Goal: Navigation & Orientation: Find specific page/section

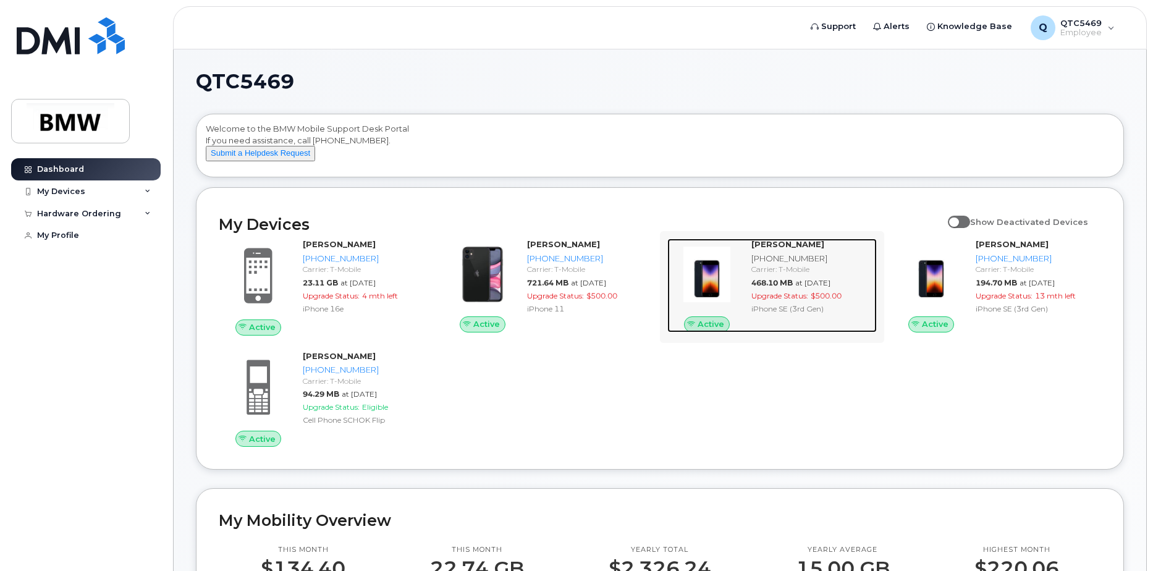
click at [798, 265] on div "[PHONE_NUMBER]" at bounding box center [812, 259] width 121 height 12
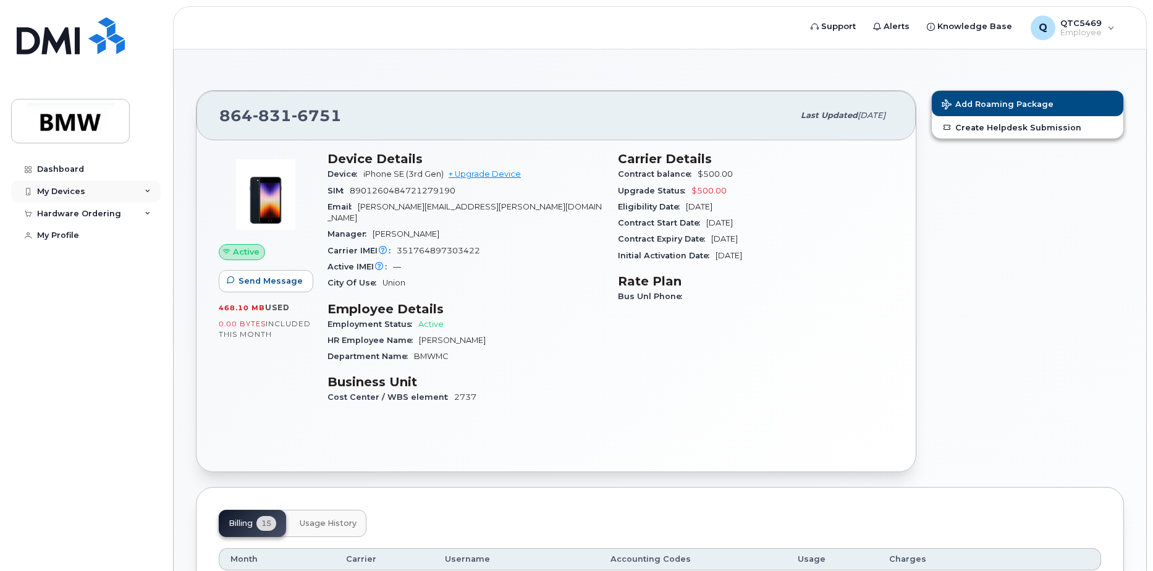
click at [61, 187] on div "My Devices" at bounding box center [61, 192] width 48 height 10
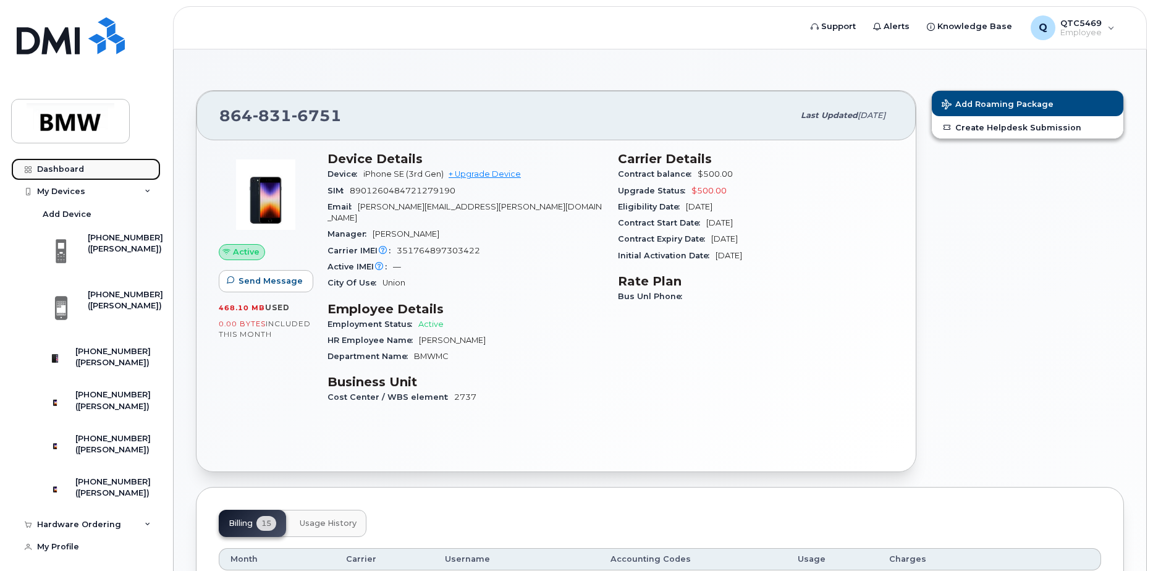
click at [67, 171] on div "Dashboard" at bounding box center [60, 169] width 47 height 10
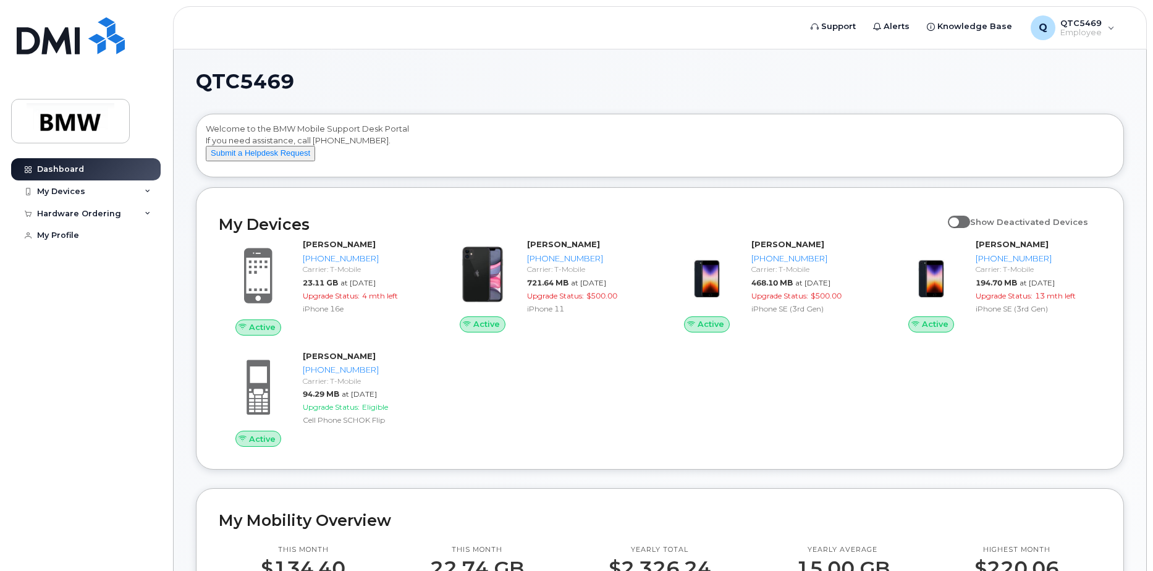
click at [970, 228] on span at bounding box center [959, 222] width 22 height 12
click at [958, 220] on input "Show Deactivated Devices" at bounding box center [953, 215] width 10 height 10
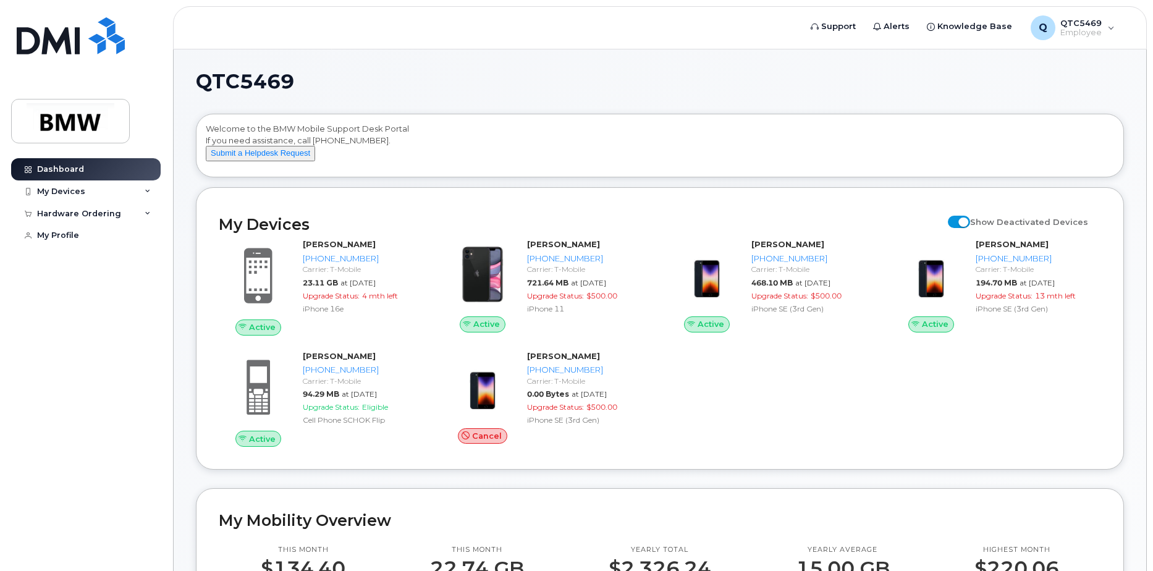
click at [970, 228] on span at bounding box center [959, 222] width 22 height 12
click at [958, 220] on input "Show Deactivated Devices" at bounding box center [953, 215] width 10 height 10
checkbox input "false"
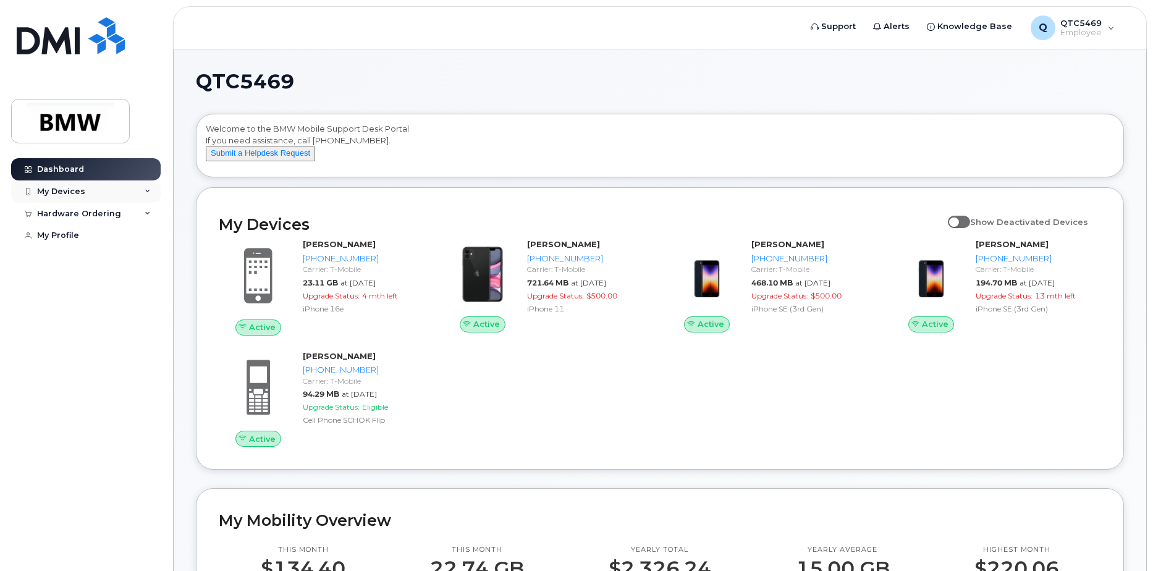
click at [49, 192] on div "My Devices" at bounding box center [61, 192] width 48 height 10
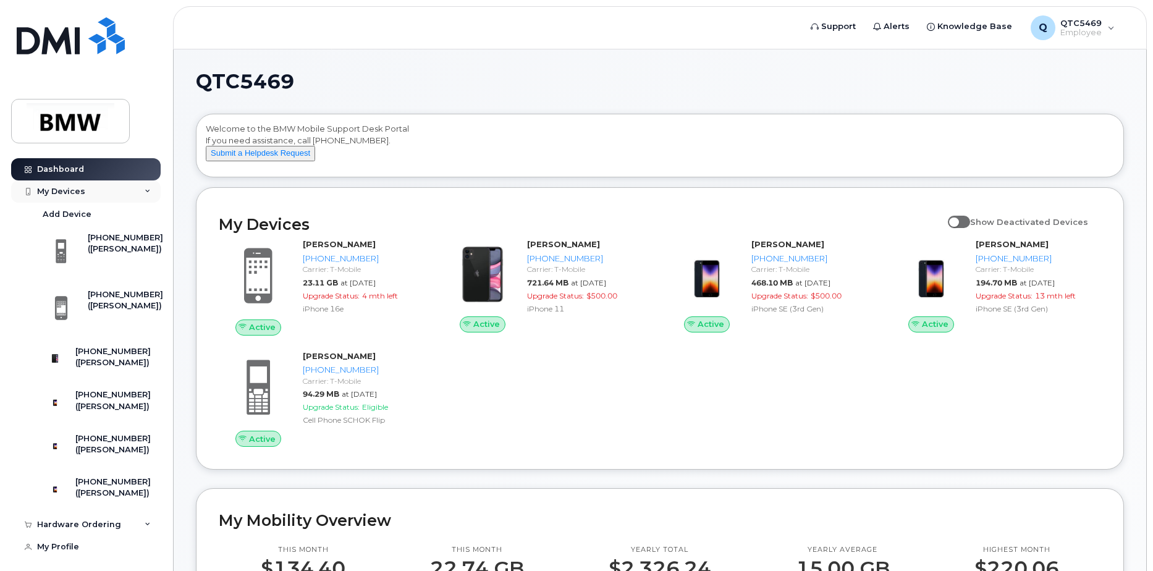
click at [57, 187] on div "My Devices" at bounding box center [61, 192] width 48 height 10
